Goal: Complete application form

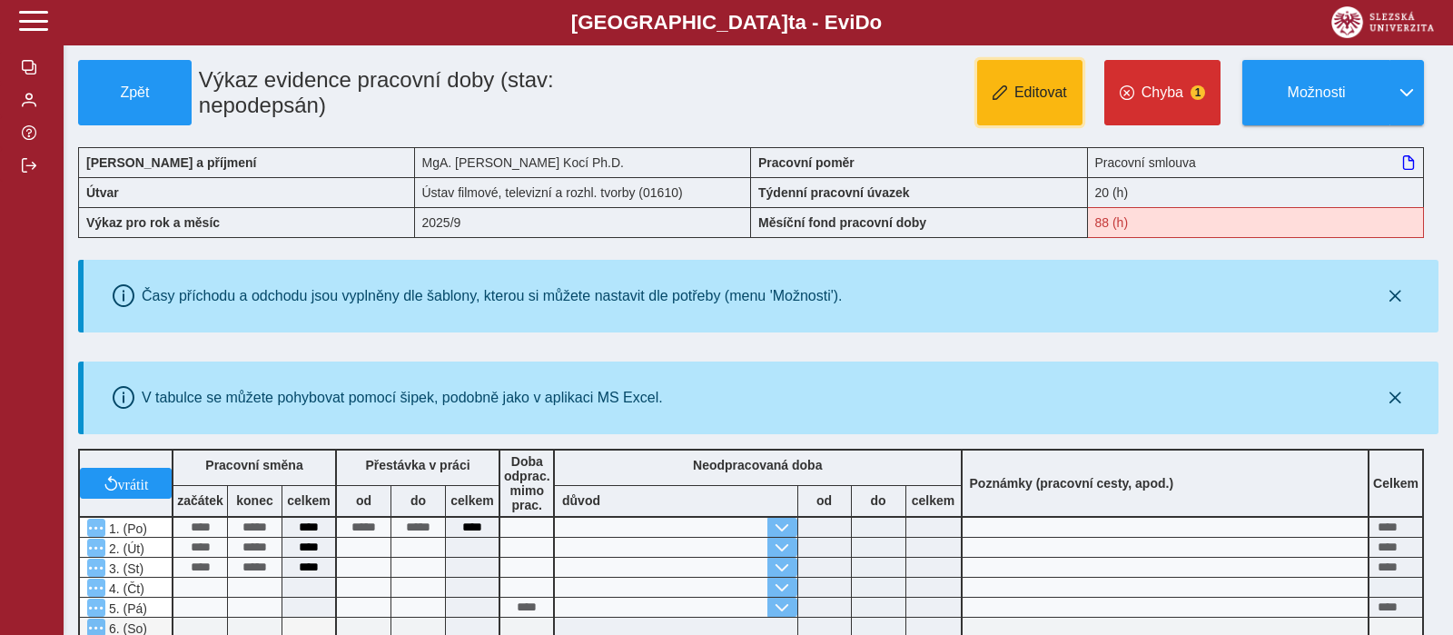
click at [1047, 99] on span "Editovat" at bounding box center [1040, 92] width 53 height 16
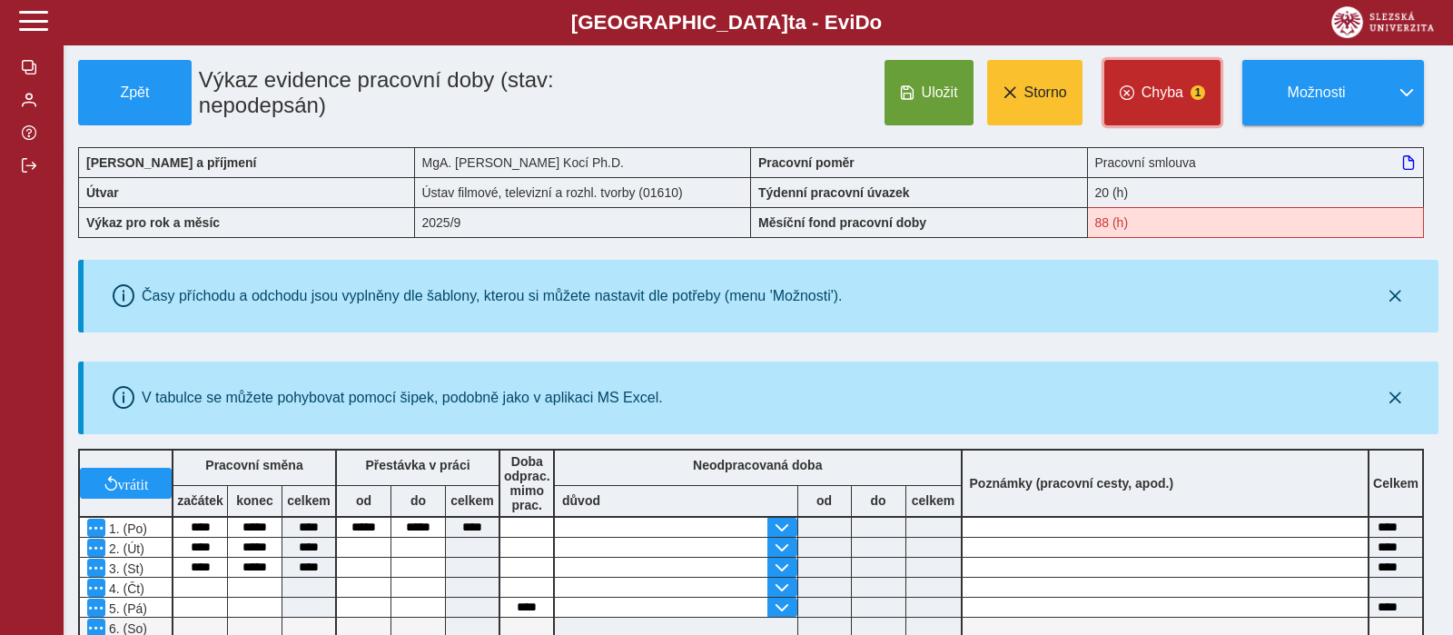
click at [1185, 94] on button "Chyba 1" at bounding box center [1162, 92] width 116 height 65
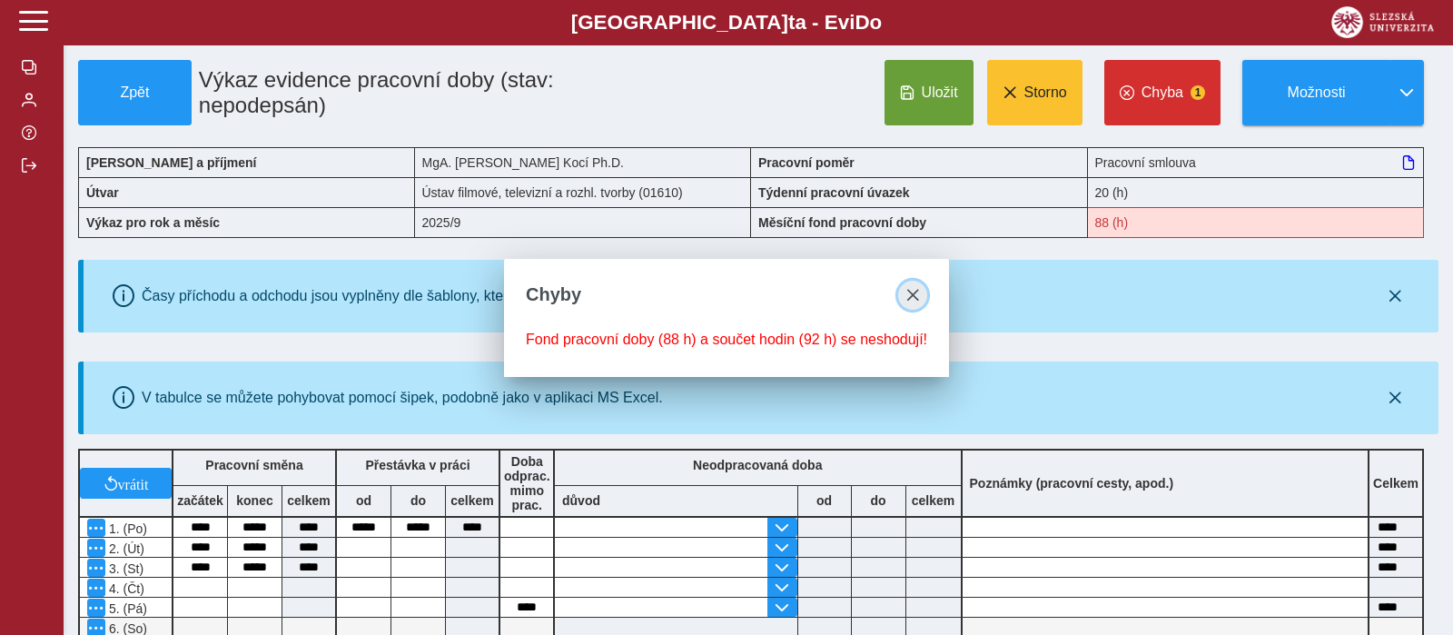
click at [908, 300] on span "close" at bounding box center [912, 295] width 15 height 15
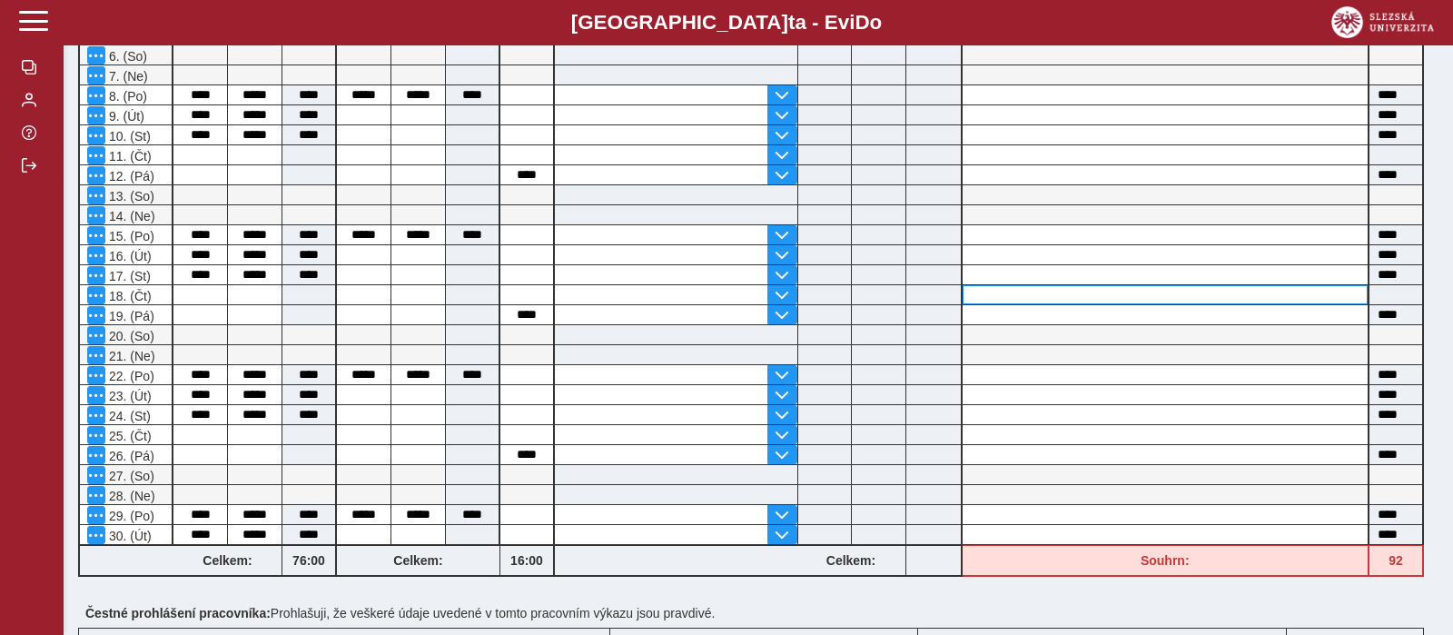
scroll to position [774, 0]
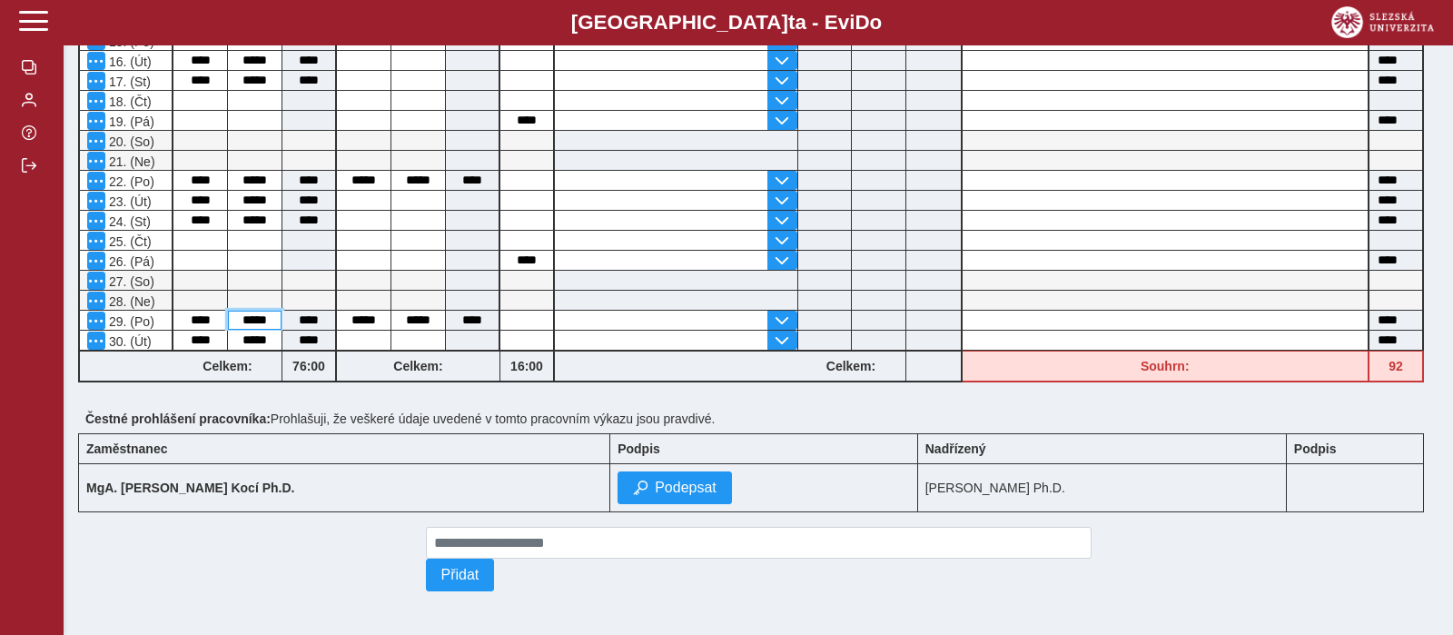
click at [273, 310] on input "*****" at bounding box center [255, 319] width 54 height 19
type input "*"
type input "*****"
click at [388, 310] on input "*****" at bounding box center [364, 319] width 54 height 19
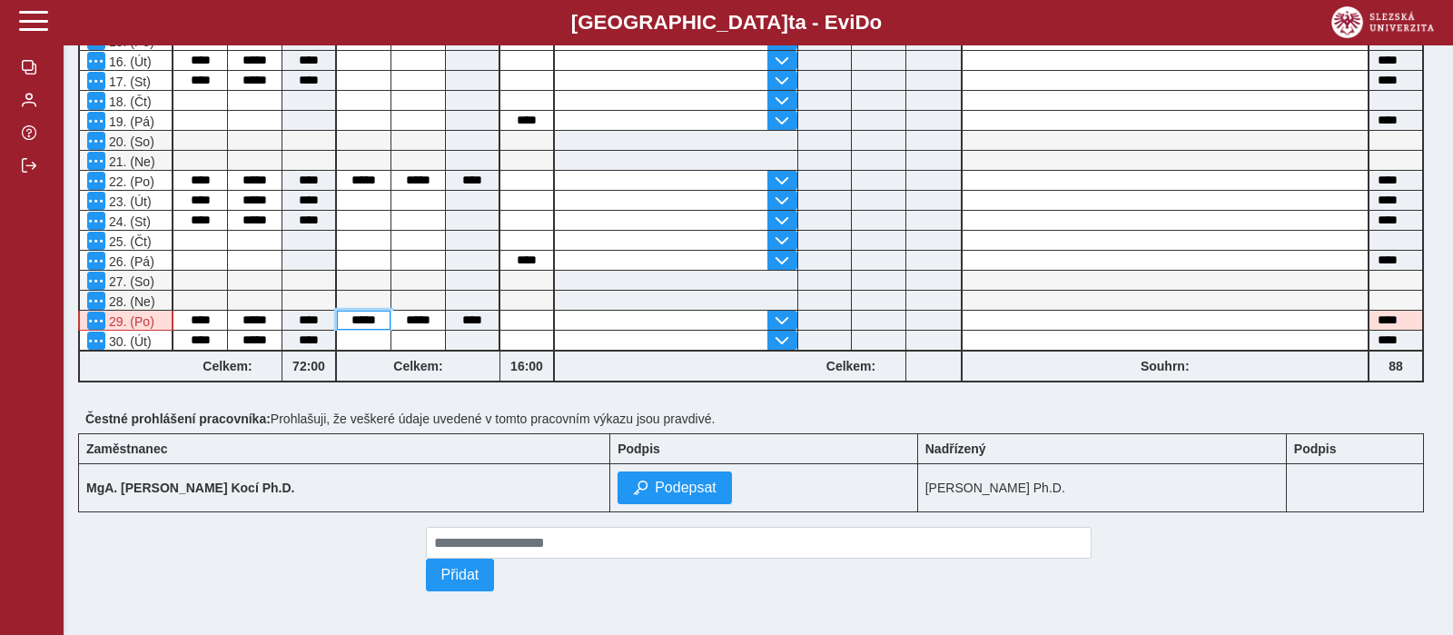
type input "****"
type input "*"
click at [441, 310] on input "*****" at bounding box center [418, 319] width 54 height 19
type input "*"
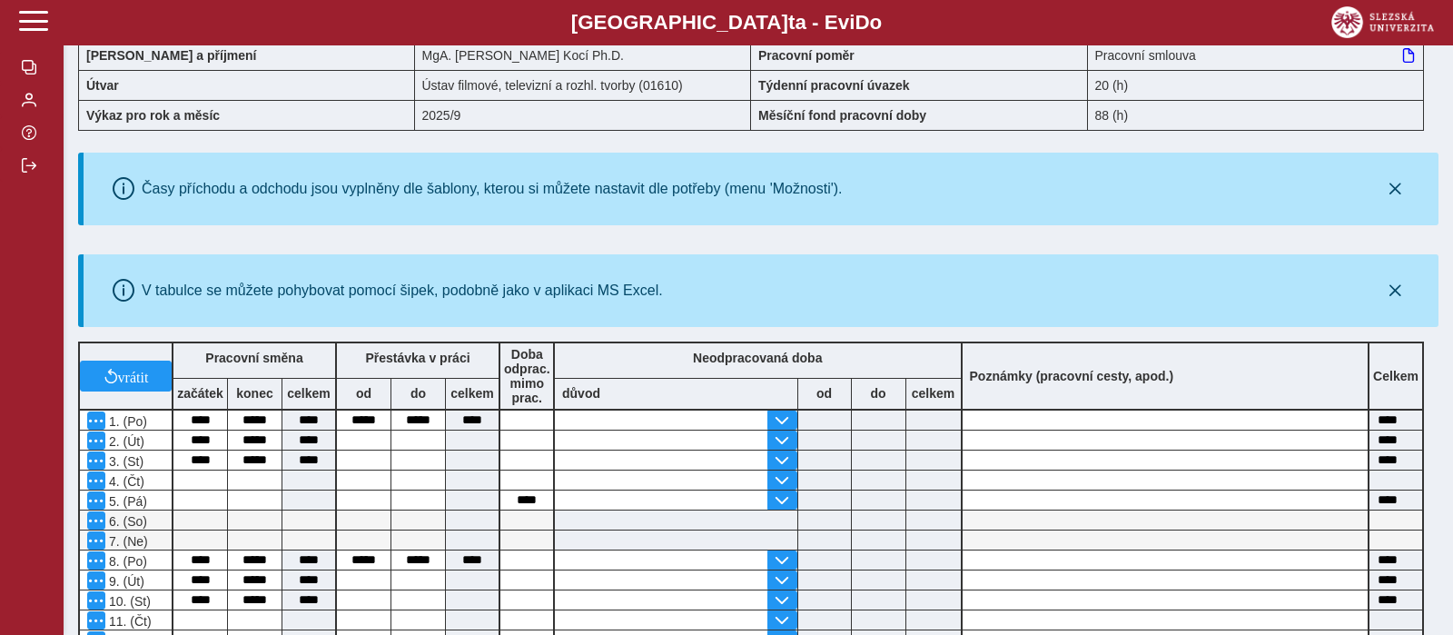
scroll to position [0, 0]
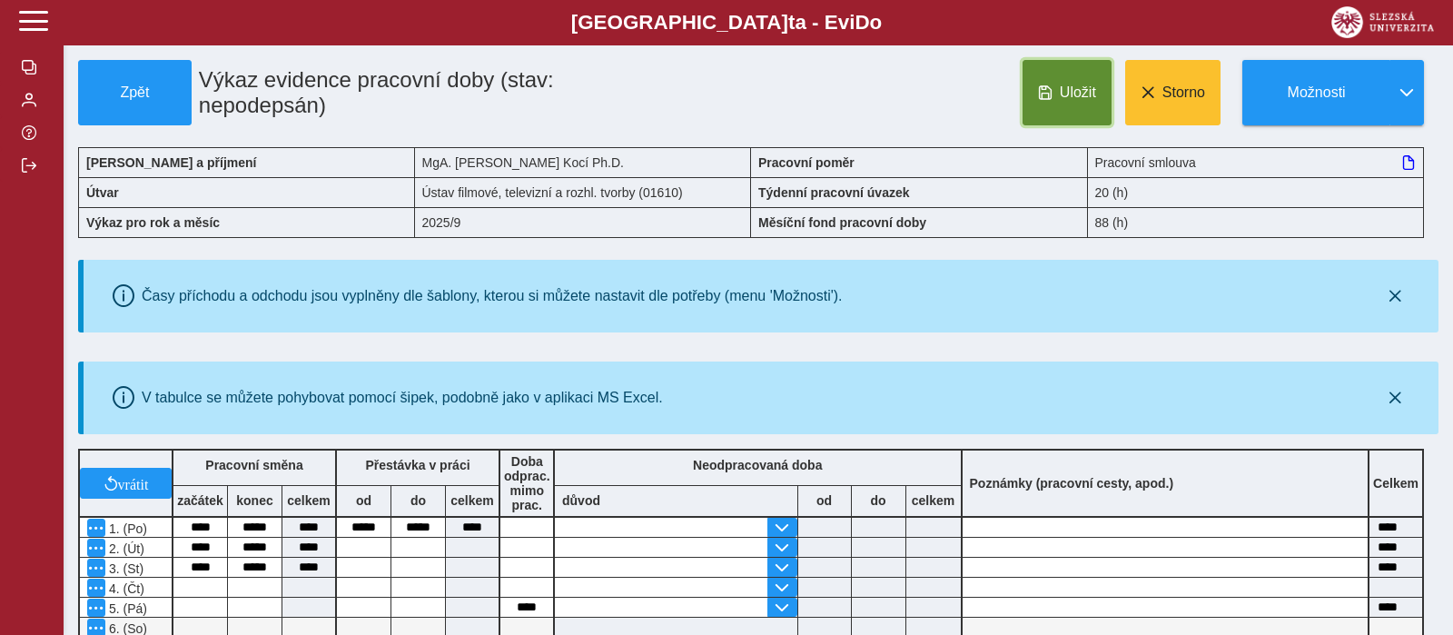
click at [1050, 103] on button "Uložit" at bounding box center [1066, 92] width 89 height 65
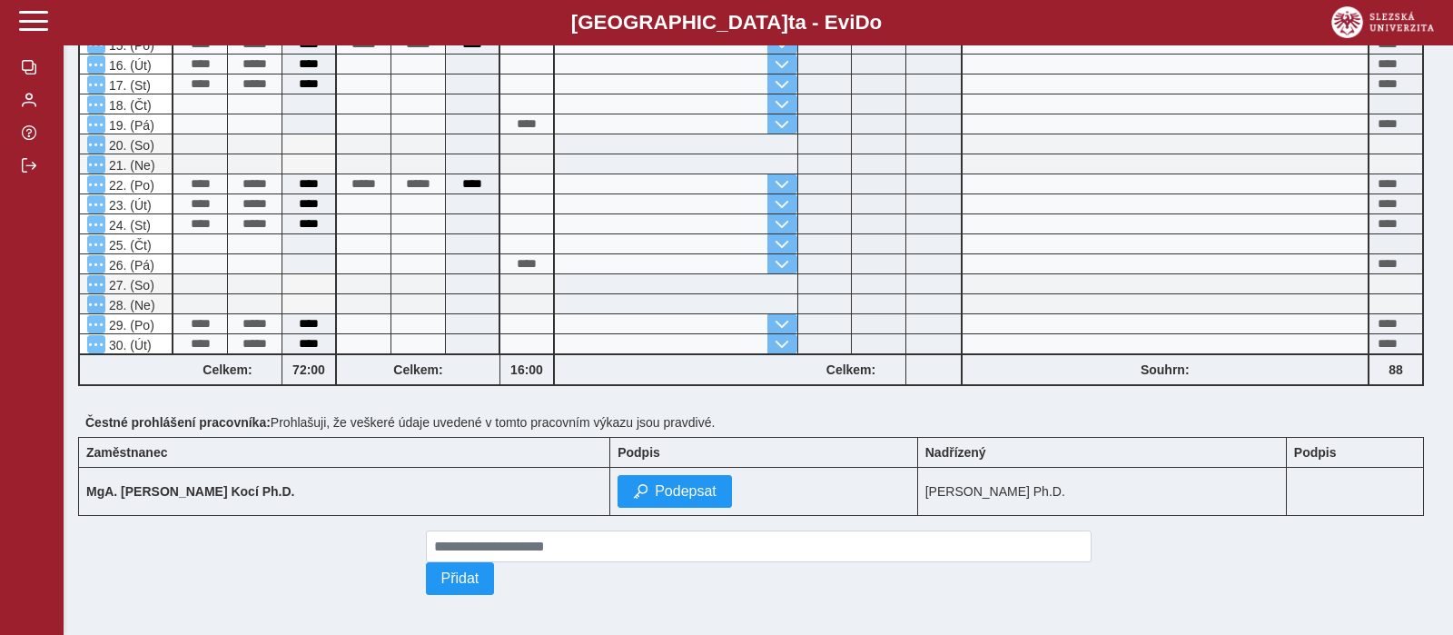
scroll to position [774, 0]
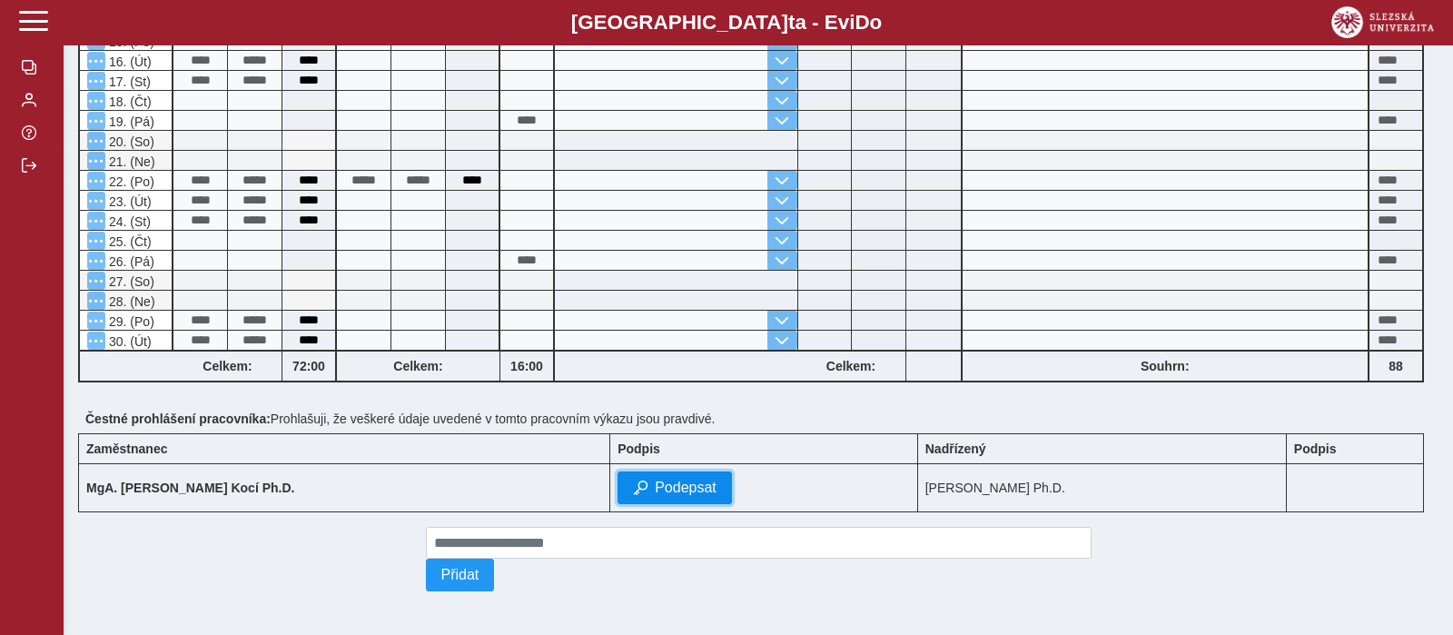
click at [655, 481] on span "Podepsat" at bounding box center [686, 487] width 62 height 16
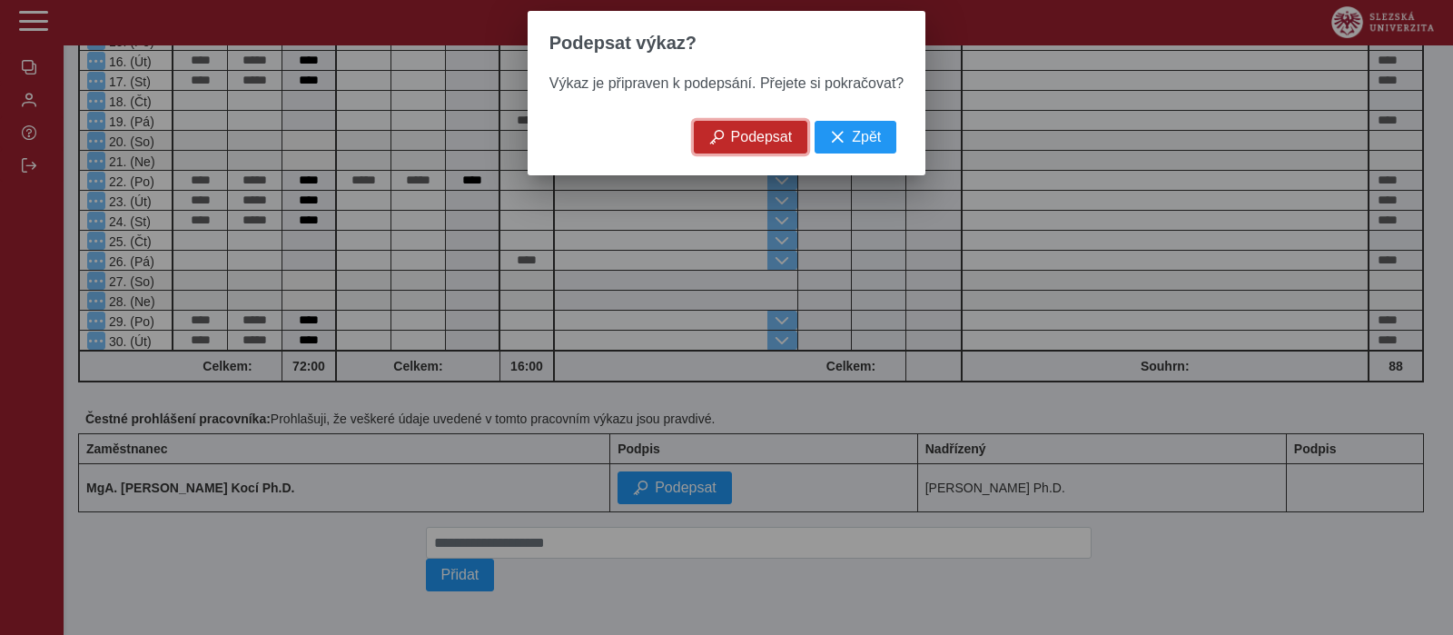
click at [714, 153] on button "Podepsat" at bounding box center [751, 137] width 114 height 33
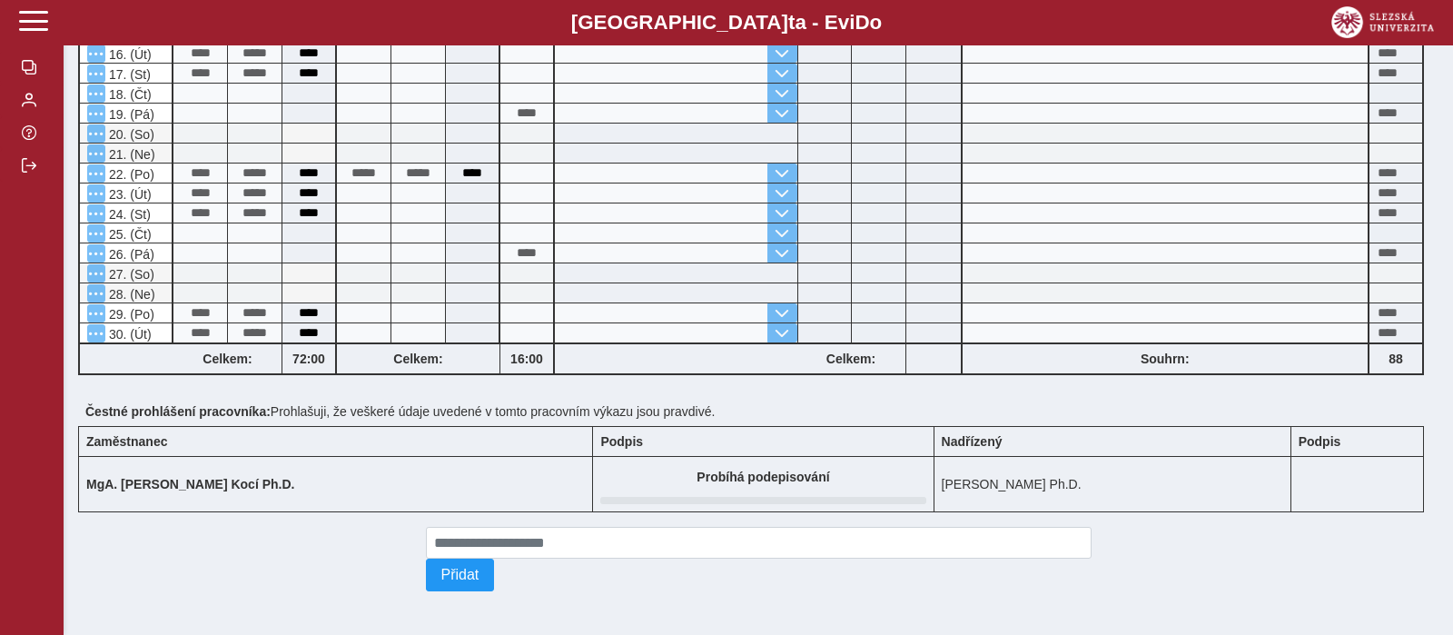
scroll to position [0, 0]
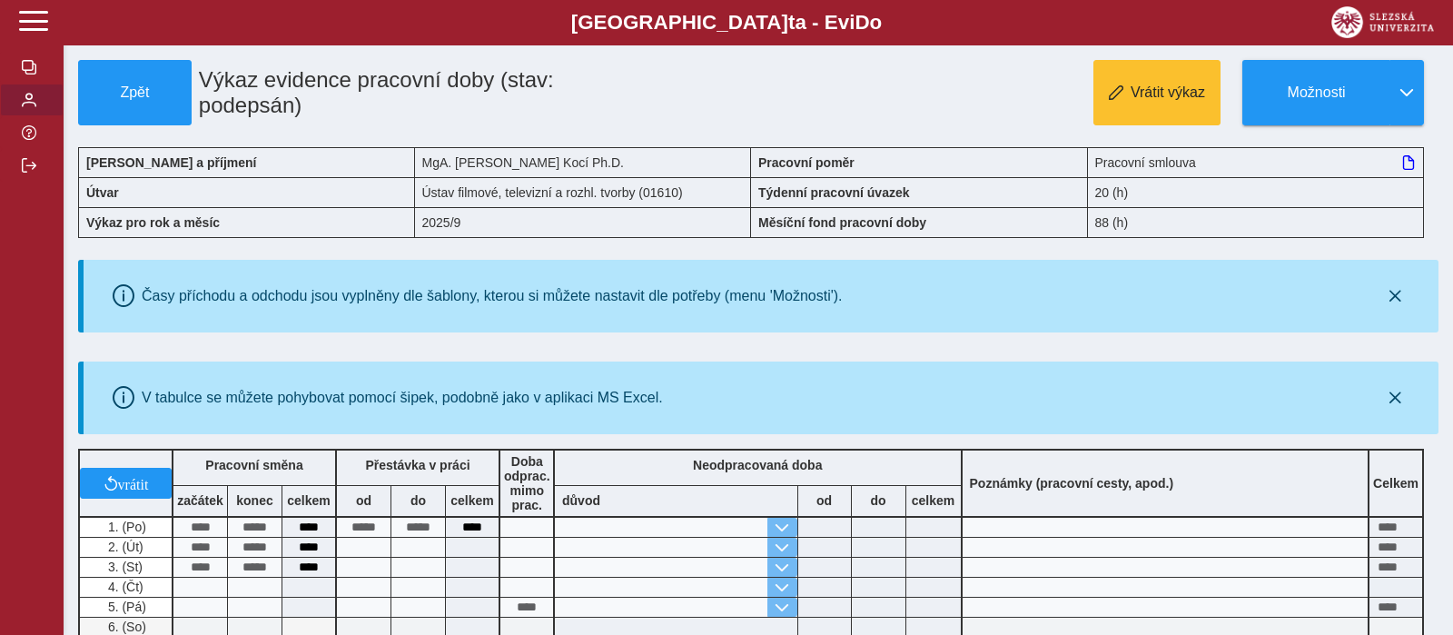
click at [24, 107] on span "button" at bounding box center [29, 100] width 15 height 15
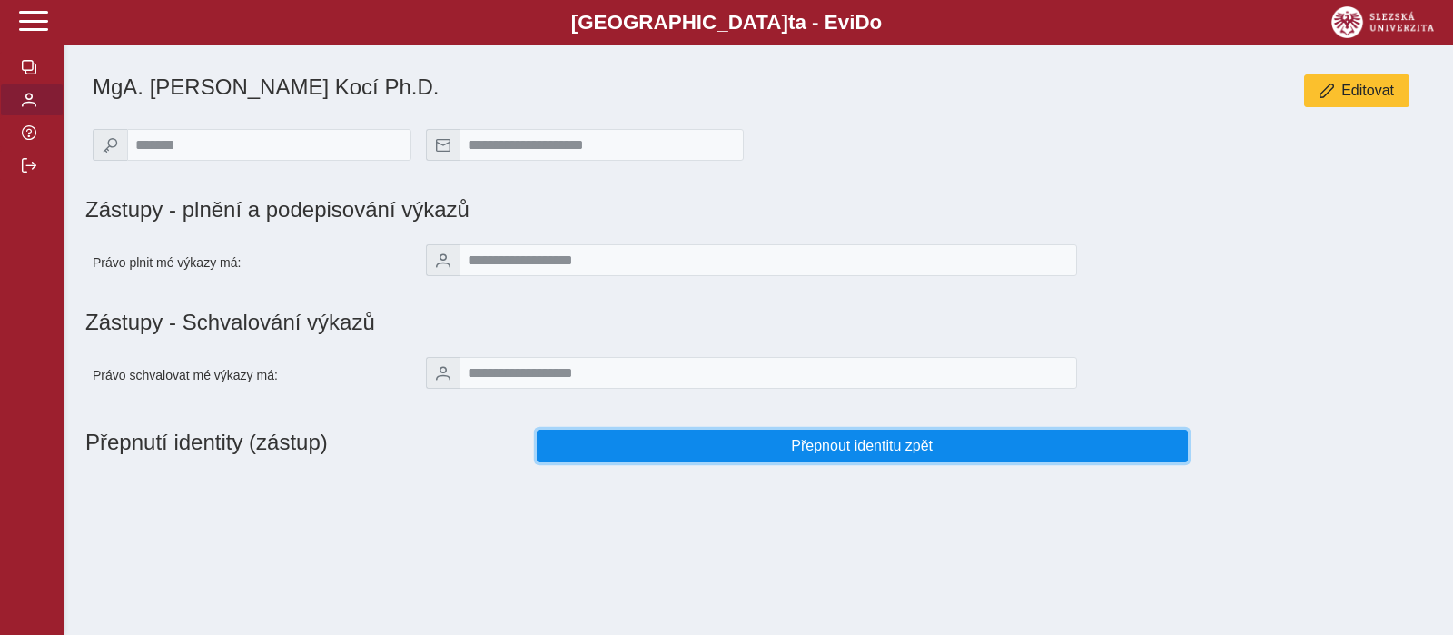
click at [792, 438] on button "Přepnout identitu zpět" at bounding box center [862, 445] width 651 height 33
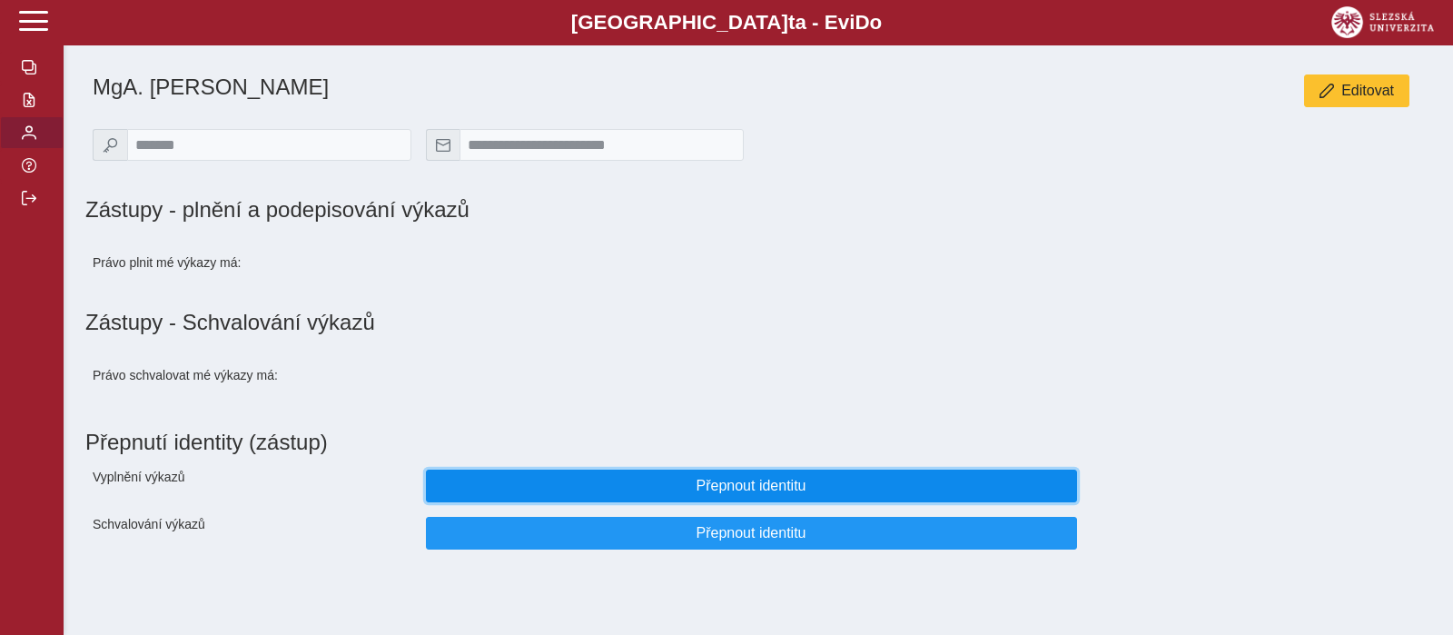
click at [956, 482] on button "Přepnout identitu" at bounding box center [751, 485] width 651 height 33
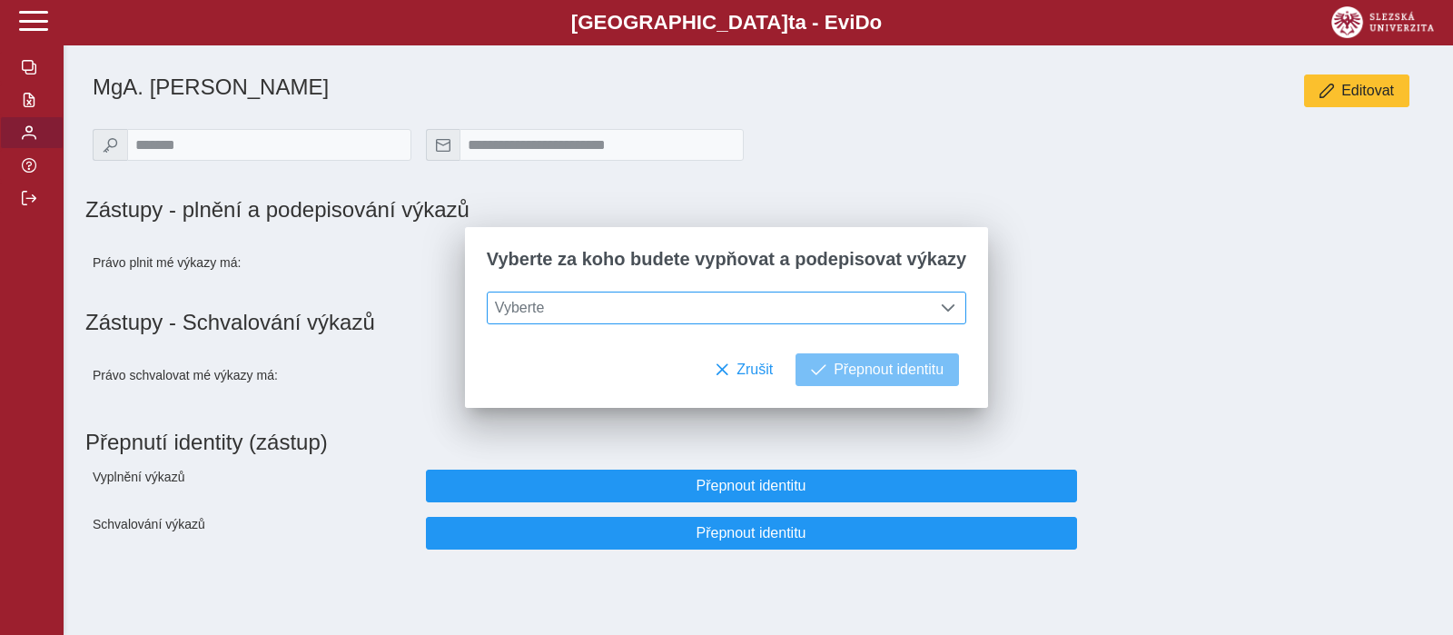
click at [944, 305] on span at bounding box center [948, 308] width 15 height 15
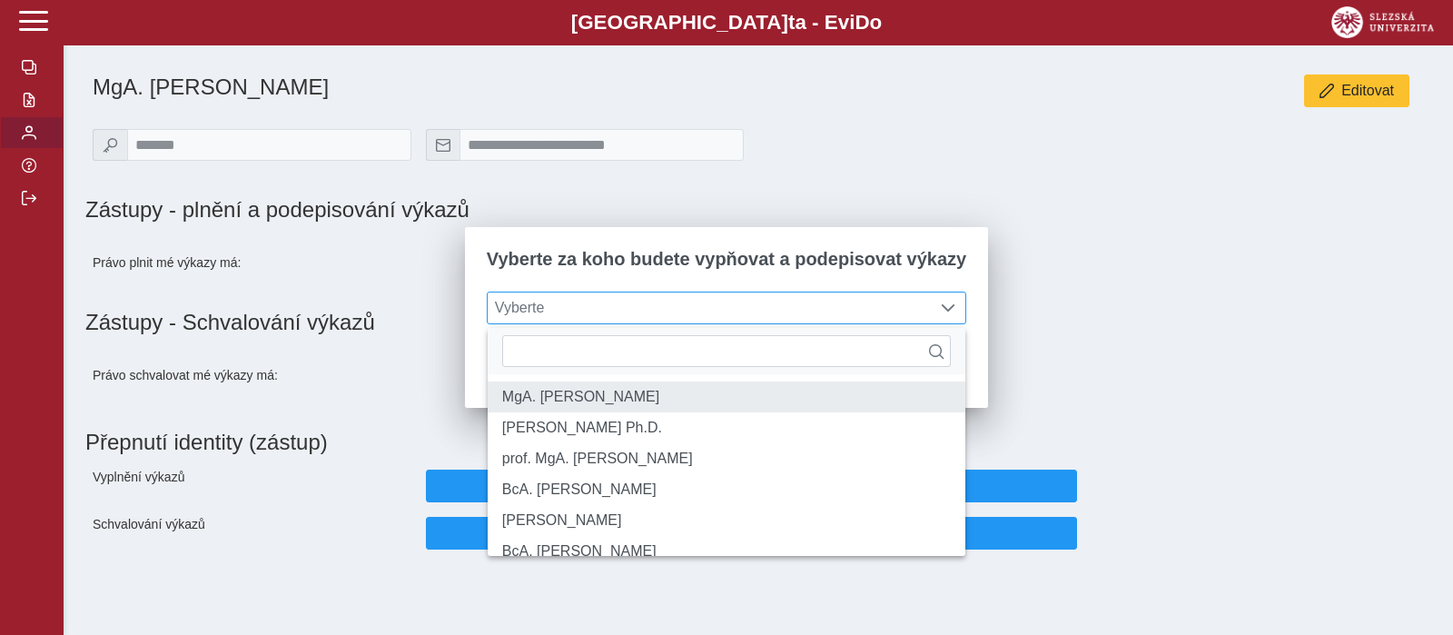
scroll to position [311, 0]
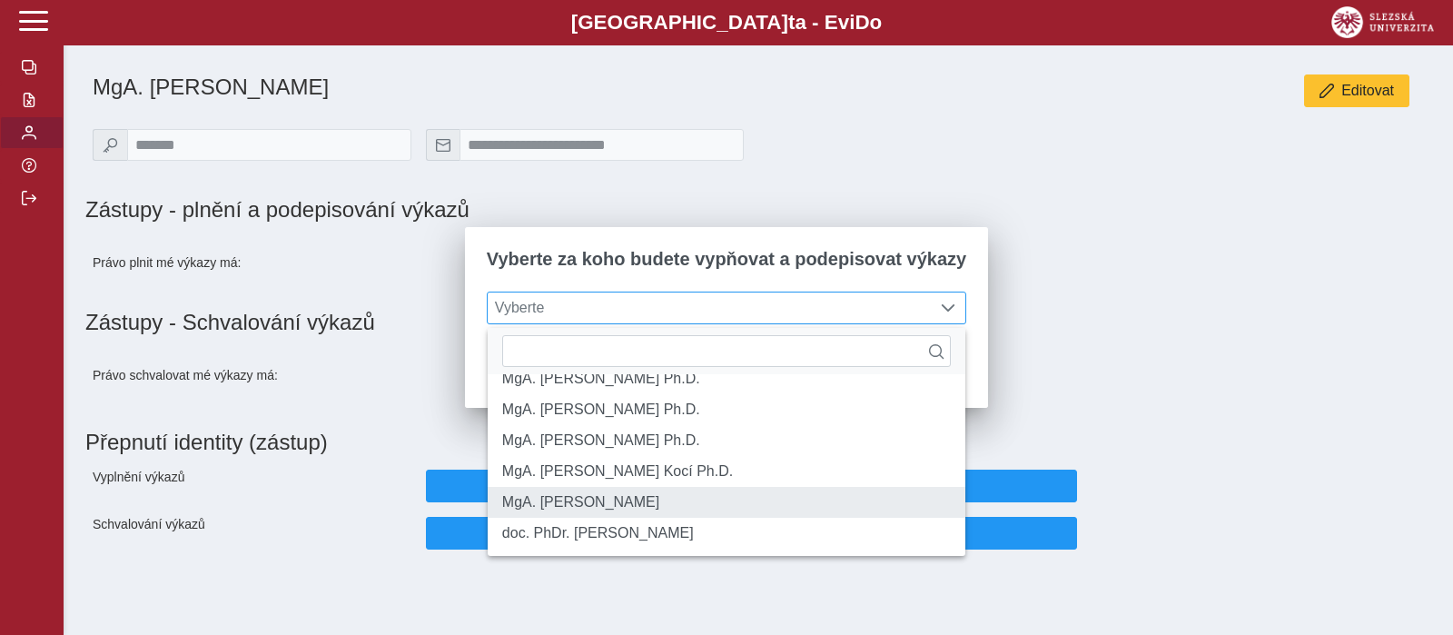
click at [818, 492] on li "MgA. [PERSON_NAME]" at bounding box center [727, 502] width 478 height 31
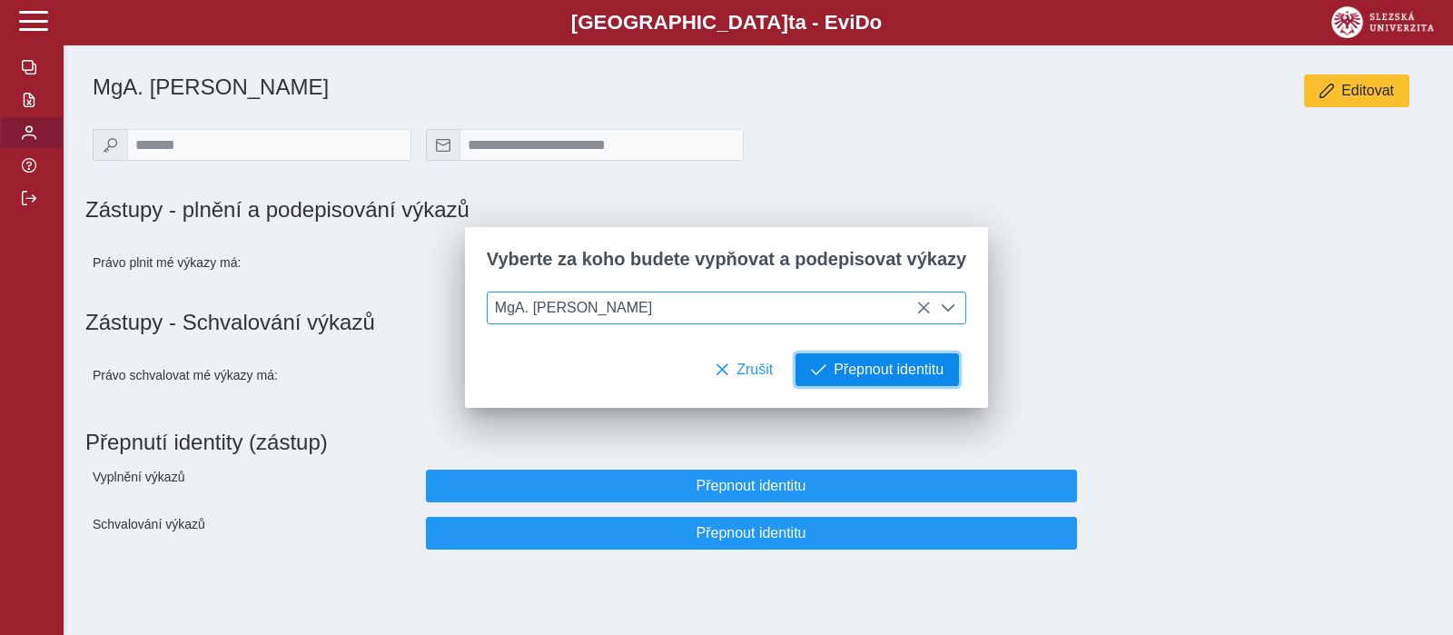
click at [872, 378] on span "Přepnout identitu" at bounding box center [888, 369] width 110 height 16
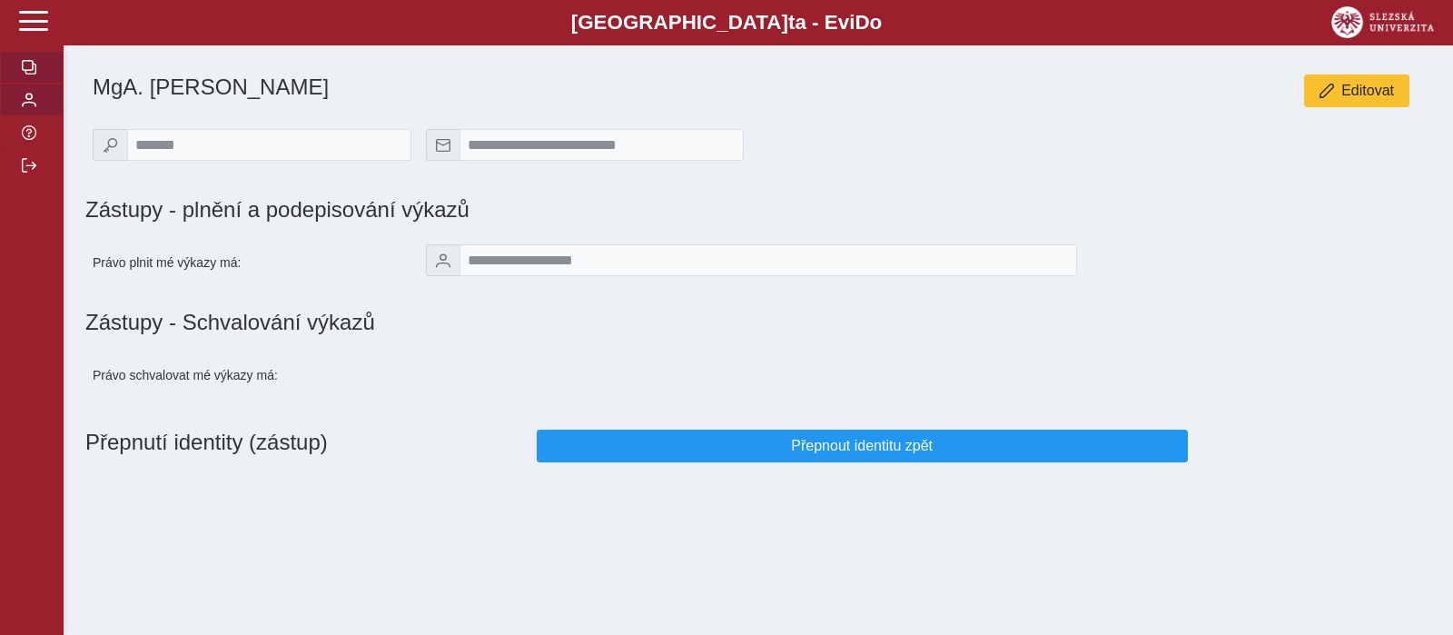
click at [41, 84] on button "button" at bounding box center [32, 67] width 64 height 33
